Goal: Task Accomplishment & Management: Manage account settings

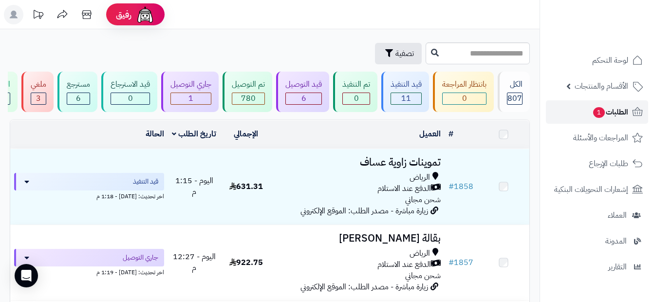
click at [608, 117] on span "الطلبات 1" at bounding box center [610, 112] width 36 height 14
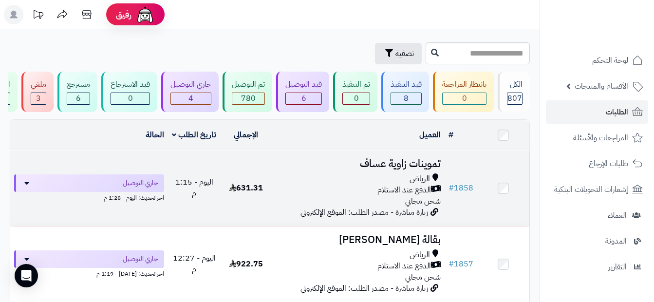
click at [502, 199] on td at bounding box center [503, 189] width 52 height 76
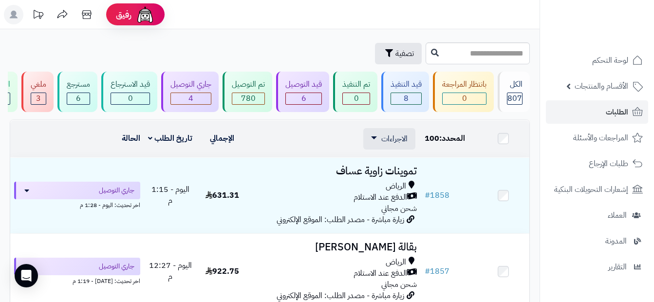
click at [511, 148] on td at bounding box center [503, 138] width 52 height 37
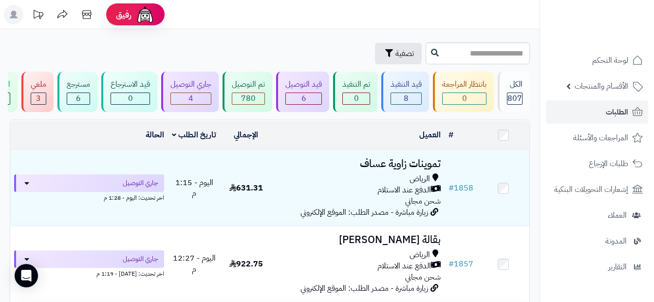
click at [320, 141] on div "العميل" at bounding box center [358, 135] width 165 height 11
click at [477, 139] on td "# المحدد: 0" at bounding box center [461, 135] width 33 height 30
click at [520, 84] on div "الكل" at bounding box center [515, 84] width 16 height 11
click at [399, 100] on div "8" at bounding box center [406, 98] width 30 height 11
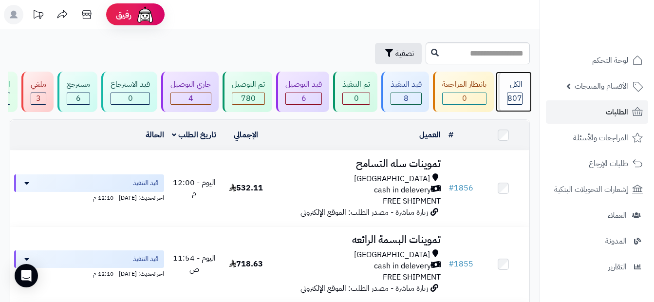
click at [519, 100] on span "807" at bounding box center [515, 99] width 15 height 12
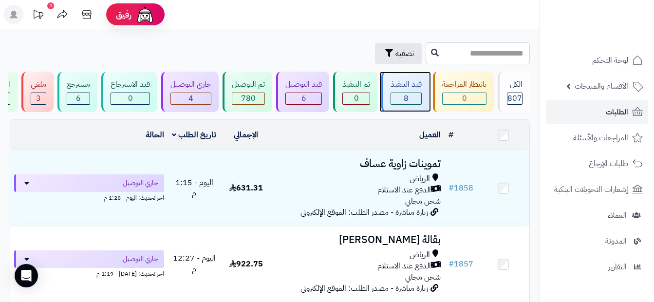
click at [400, 98] on div "8" at bounding box center [406, 98] width 30 height 11
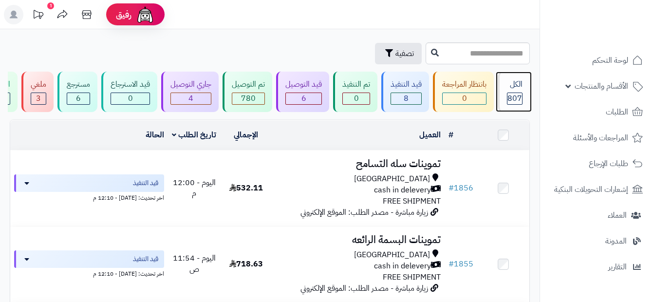
click at [518, 94] on span "807" at bounding box center [515, 99] width 15 height 12
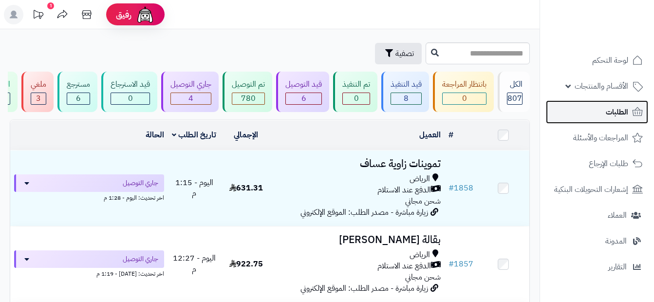
click at [616, 109] on span "الطلبات" at bounding box center [617, 112] width 22 height 14
